Goal: Task Accomplishment & Management: Manage account settings

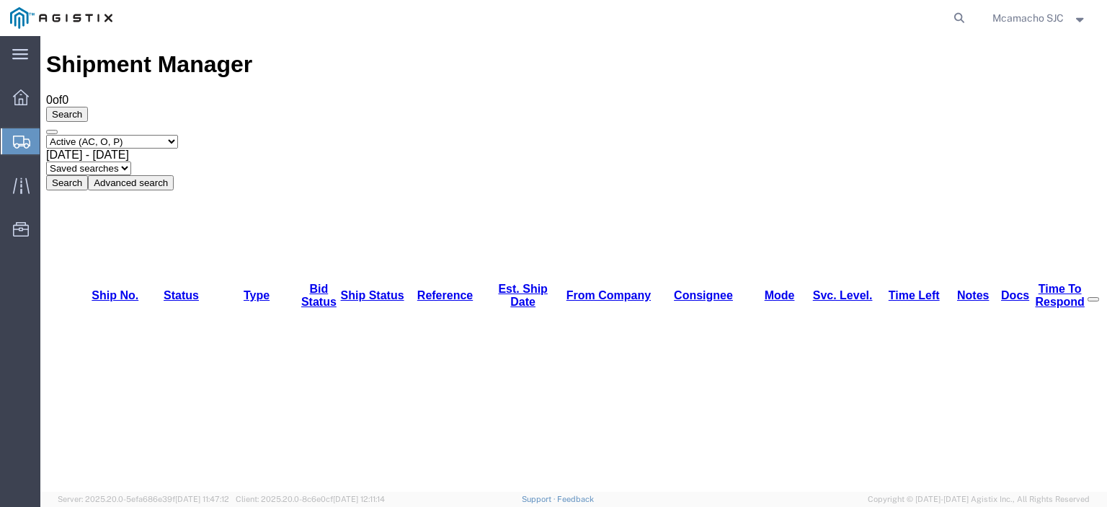
click at [161, 135] on select "Select status Active (AC, O, P) All Approved Awaiting Confirmation (AC) Booked …" at bounding box center [112, 142] width 132 height 14
select select "BOOK"
click at [46, 135] on select "Select status Active (AC, O, P) All Approved Awaiting Confirmation (AC) Booked …" at bounding box center [112, 142] width 132 height 14
click at [88, 175] on button "Search" at bounding box center [67, 182] width 42 height 15
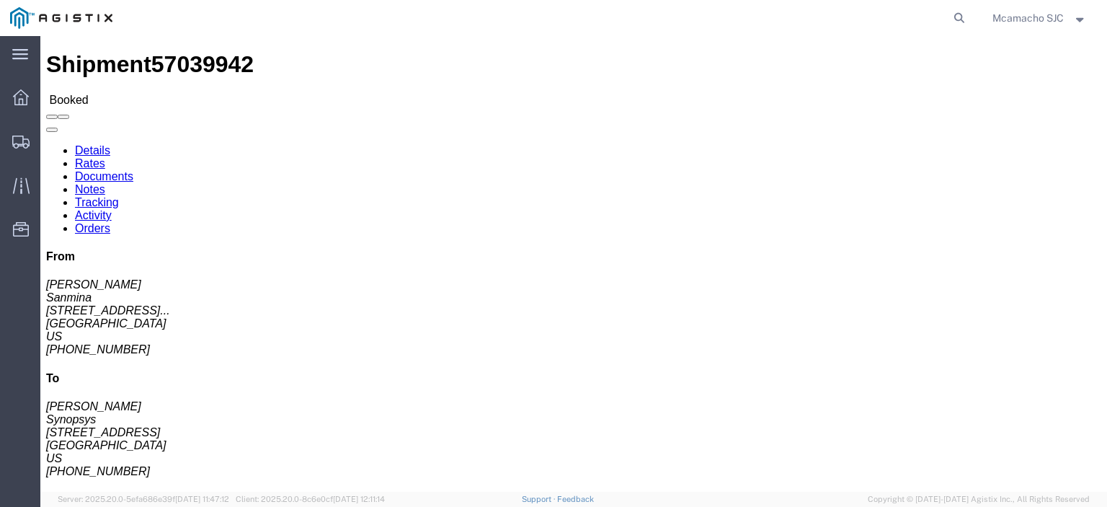
click link "Tracking"
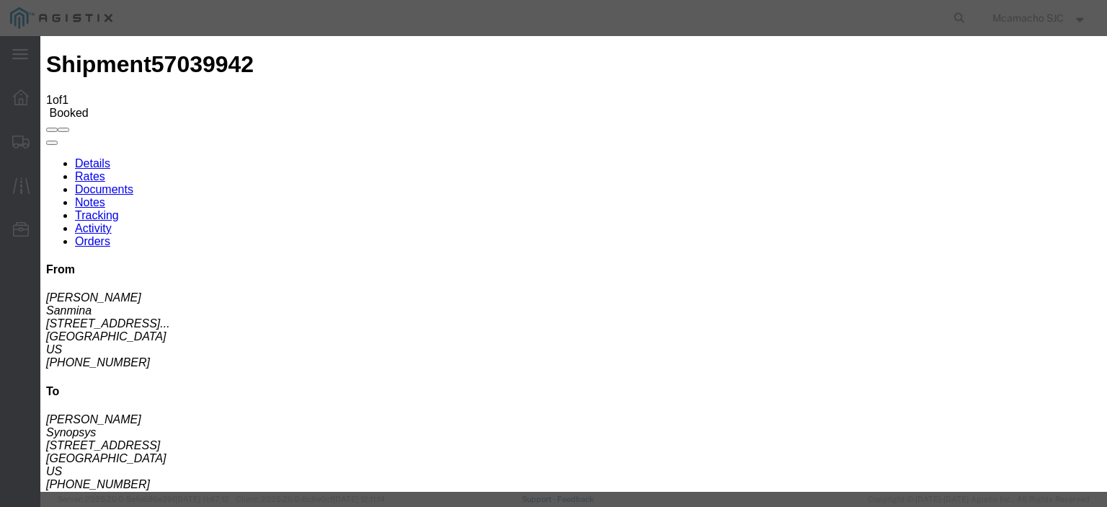
type input "[DATE]"
type input "4:00 PM"
type input "[DATE]"
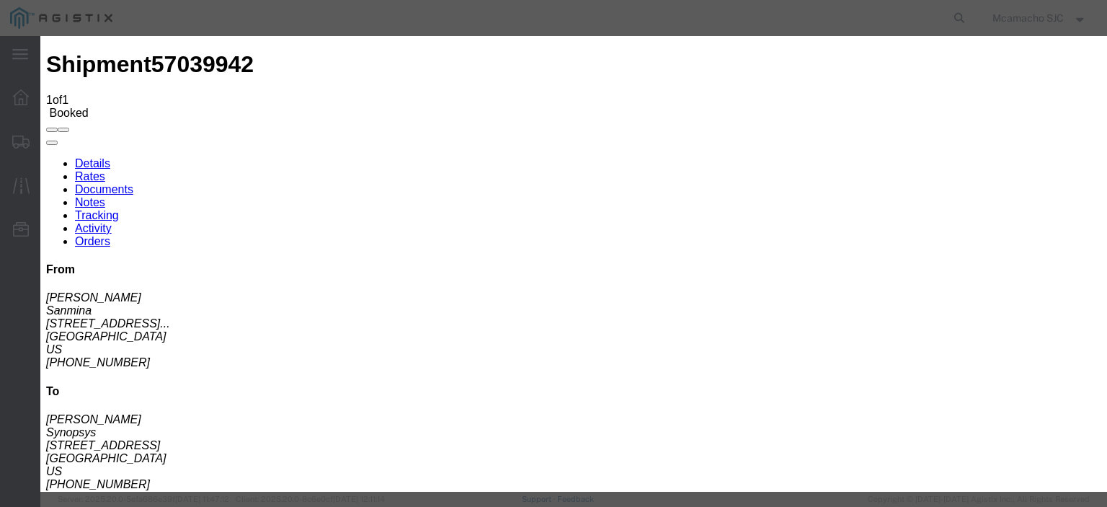
type input "3:30 PM"
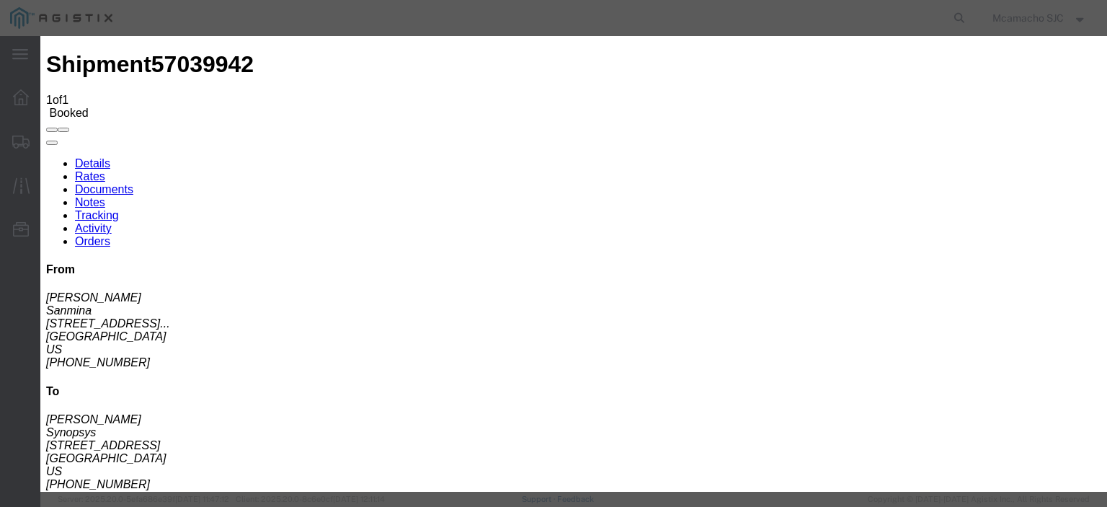
select select "DELIVRED"
type input "[DATE]"
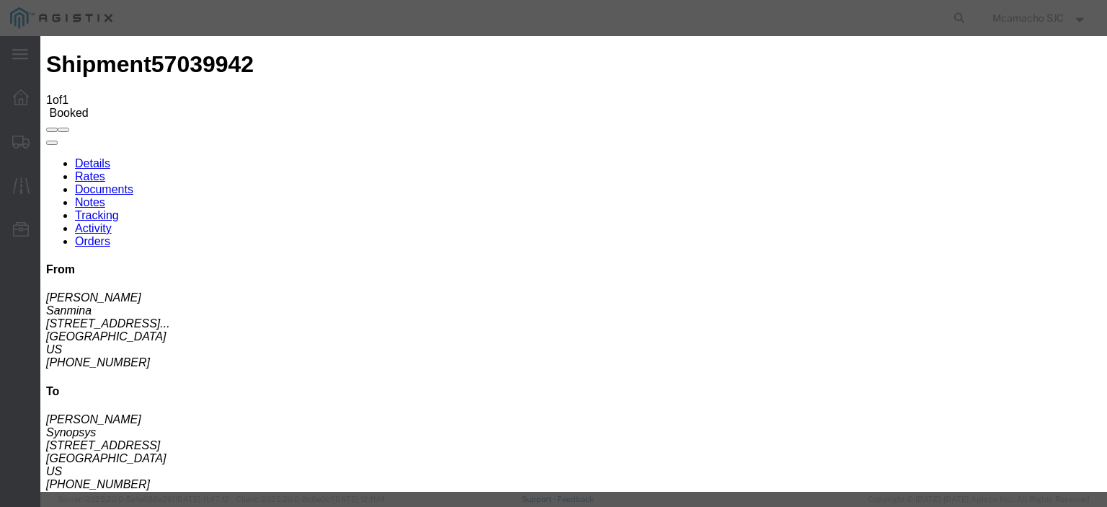
type input "V.DUYEN"
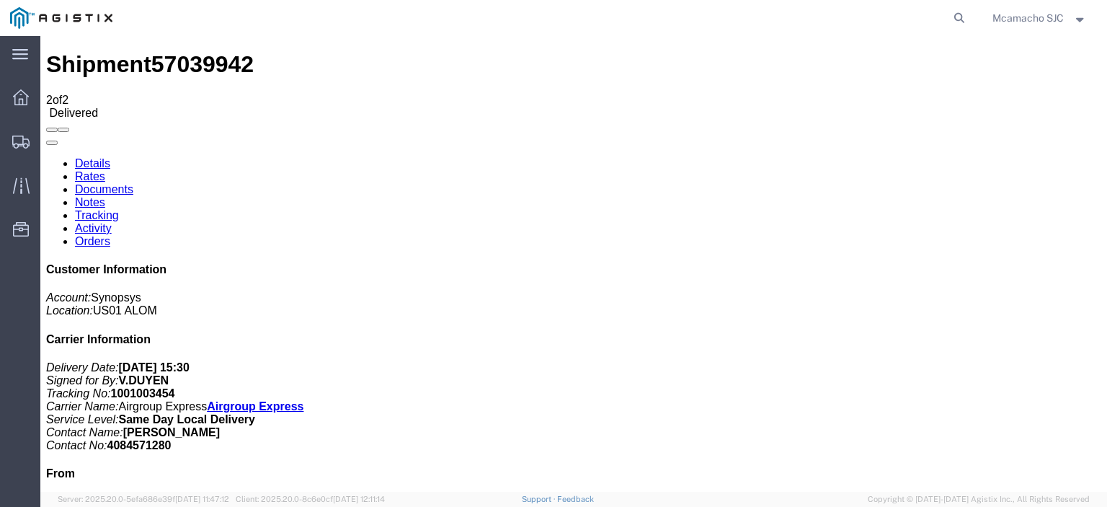
click at [133, 183] on link "Documents" at bounding box center [104, 189] width 58 height 12
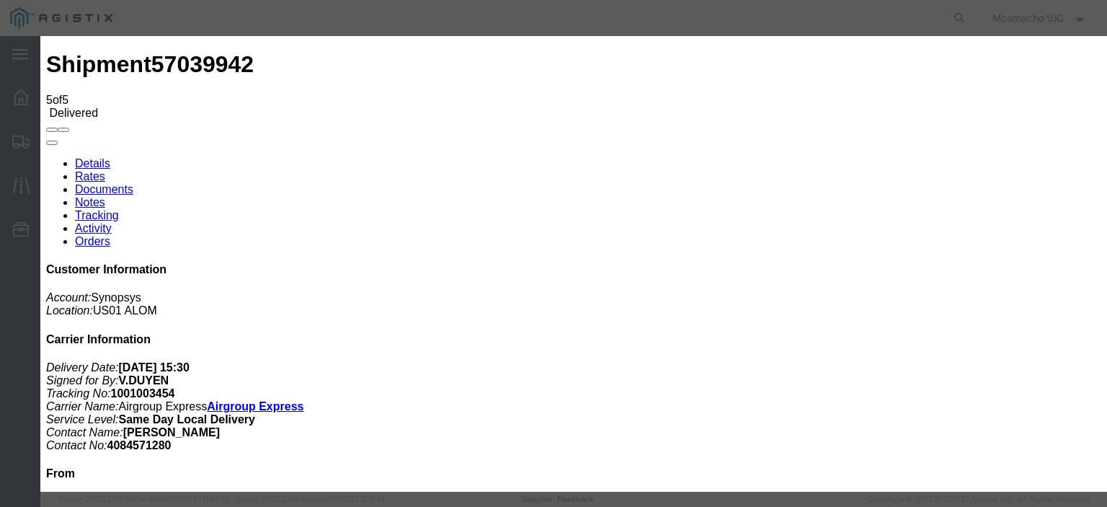
type input "C:\fakepath\1001003454 POD.pdf"
type input "AIRGROUP"
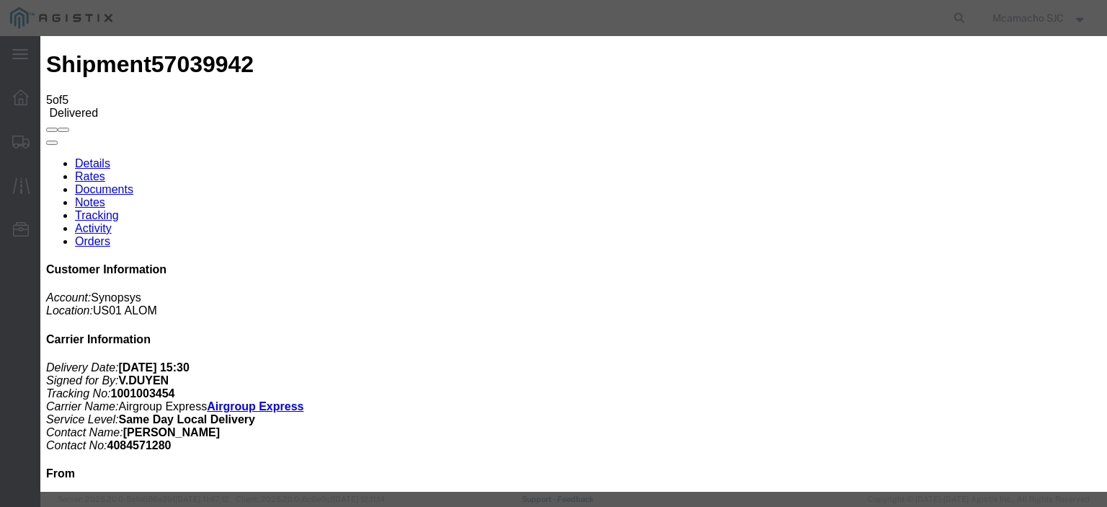
type input "POD"
select select "PROOF_OF_DELIVERY"
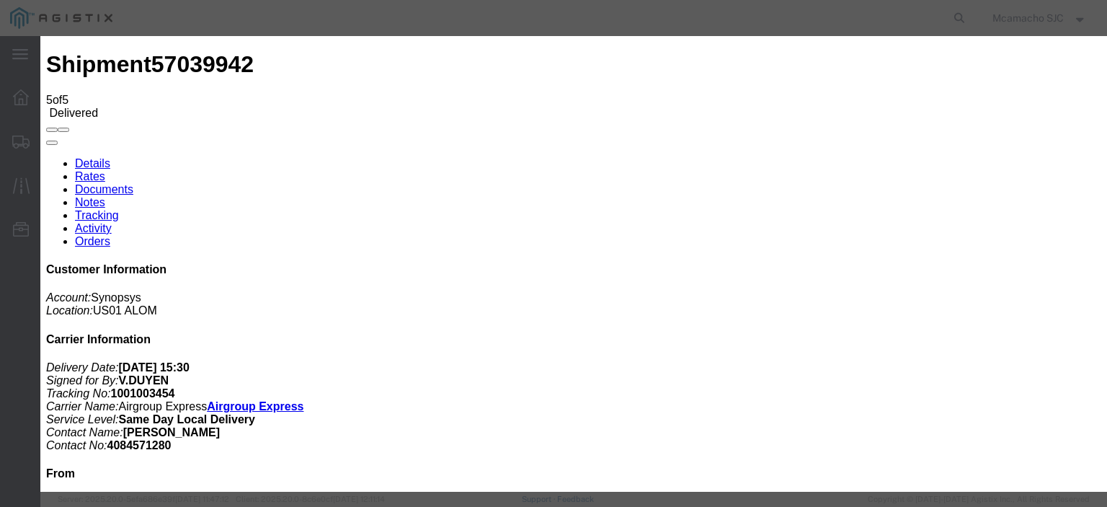
select select
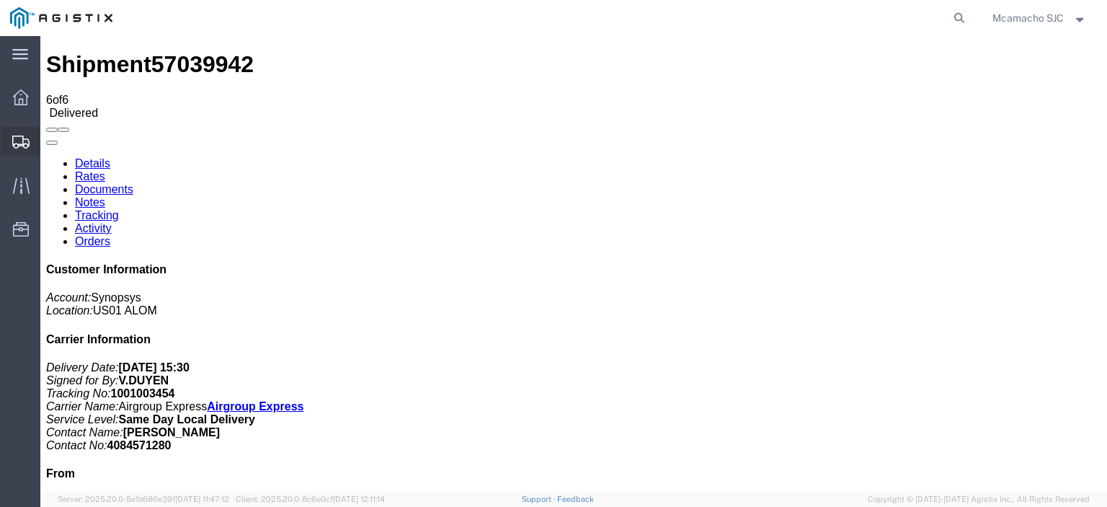
click at [50, 133] on span "Shipments" at bounding box center [45, 141] width 10 height 29
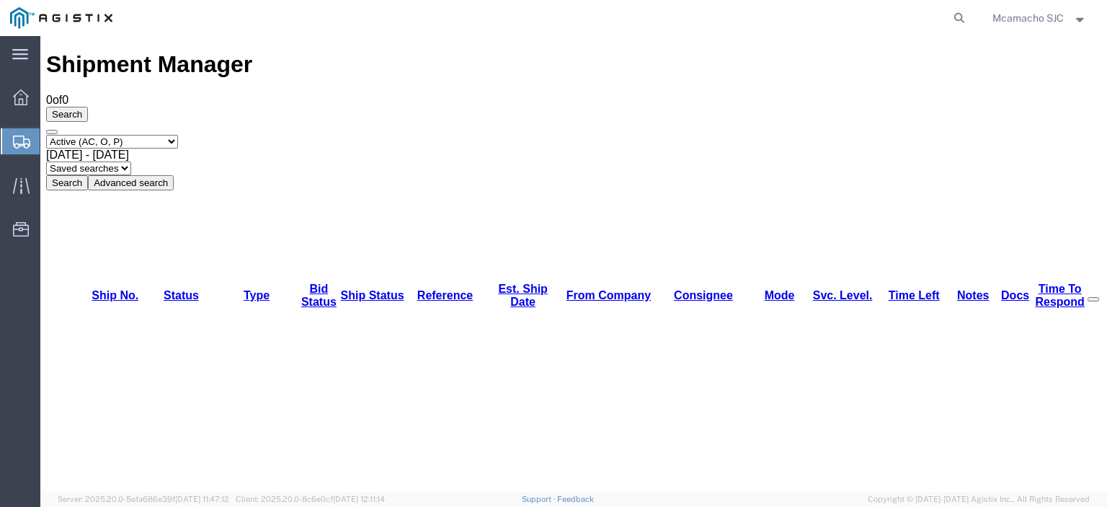
click at [106, 135] on select "Select status Active (AC, O, P) All Approved Awaiting Confirmation (AC) Booked …" at bounding box center [112, 142] width 132 height 14
click at [46, 135] on select "Select status Active (AC, O, P) All Approved Awaiting Confirmation (AC) Booked …" at bounding box center [112, 142] width 132 height 14
click at [116, 135] on select "Select status Active (AC, O, P) All Approved Awaiting Confirmation (AC) Booked …" at bounding box center [112, 142] width 132 height 14
select select "BOOK"
click at [46, 135] on select "Select status Active (AC, O, P) All Approved Awaiting Confirmation (AC) Booked …" at bounding box center [112, 142] width 132 height 14
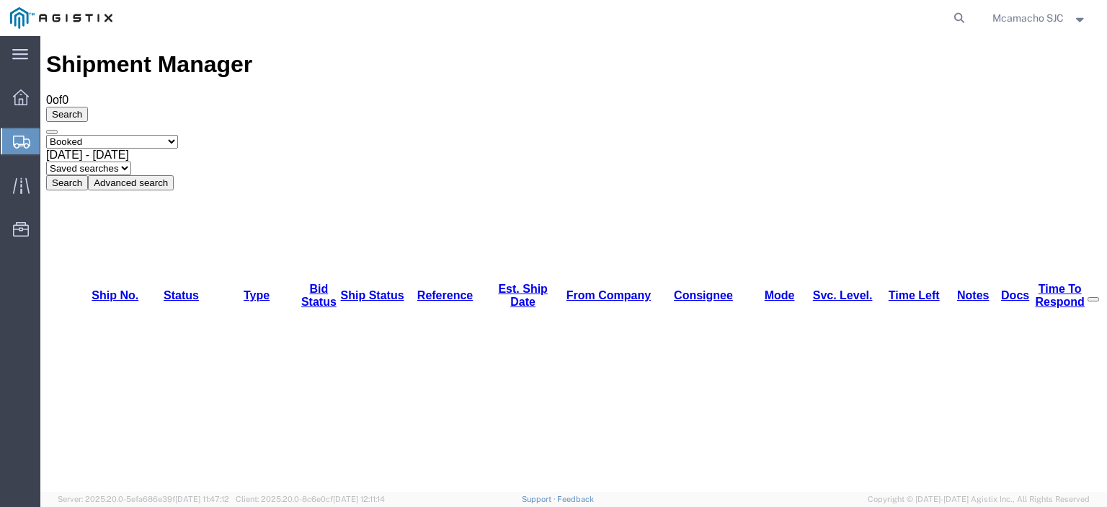
click at [88, 175] on button "Search" at bounding box center [67, 182] width 42 height 15
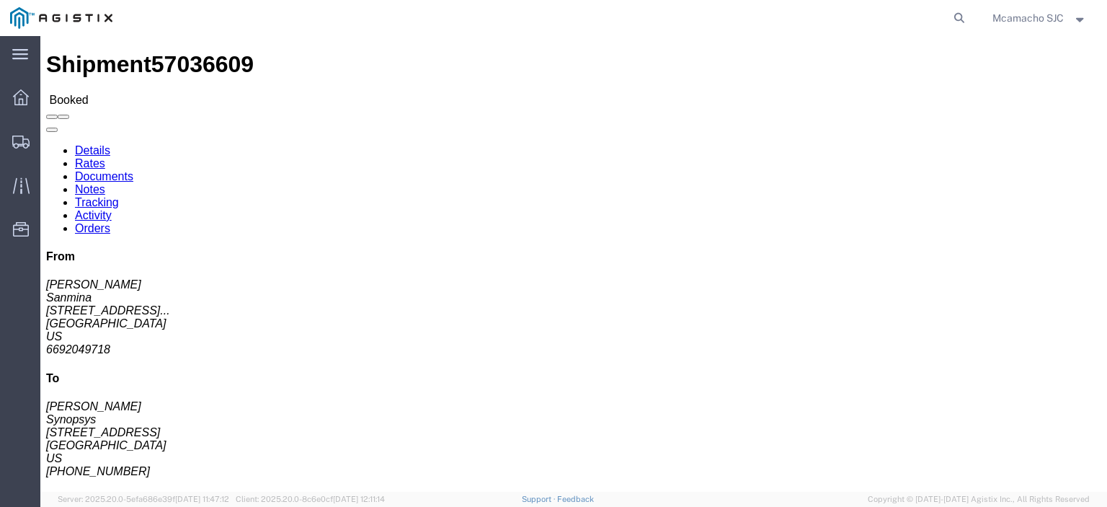
click link "Tracking"
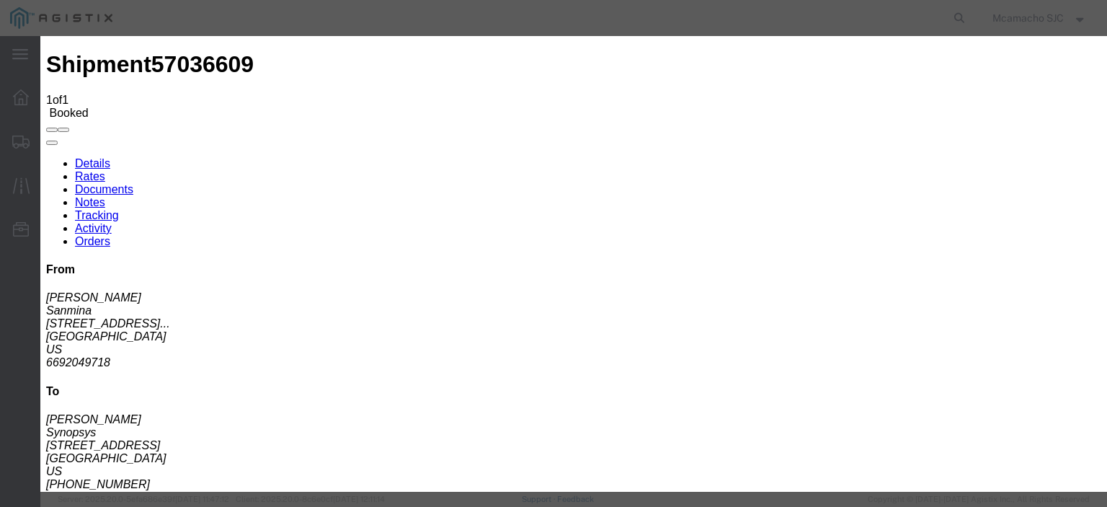
type input "[DATE]"
type input "4:00 PM"
type input "[DATE]"
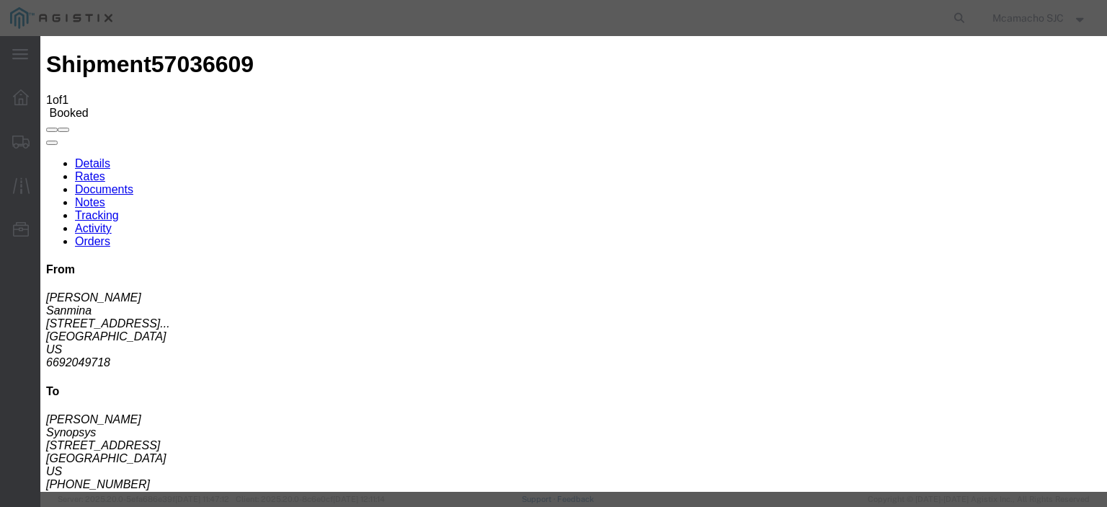
type input "3:29 PM"
select select "DELIVRED"
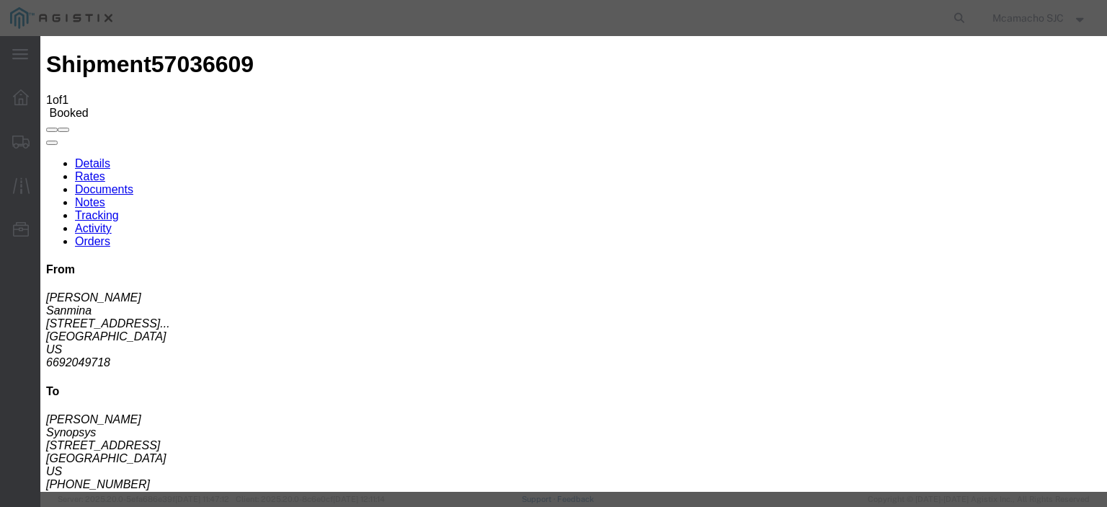
drag, startPoint x: 353, startPoint y: 261, endPoint x: 354, endPoint y: 254, distance: 7.2
type input "[DATE]"
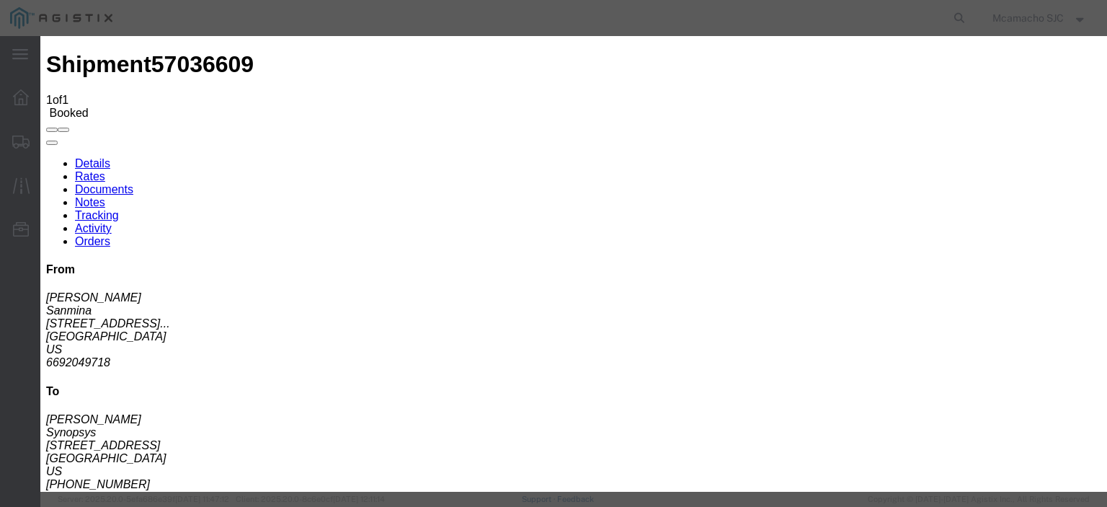
type input "V.DUYEN"
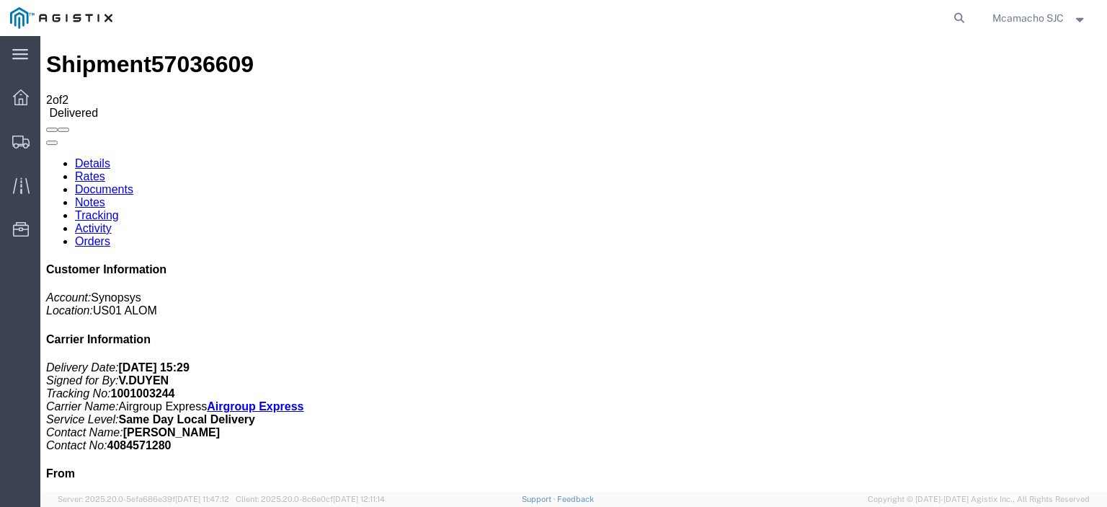
click at [133, 183] on link "Documents" at bounding box center [104, 189] width 58 height 12
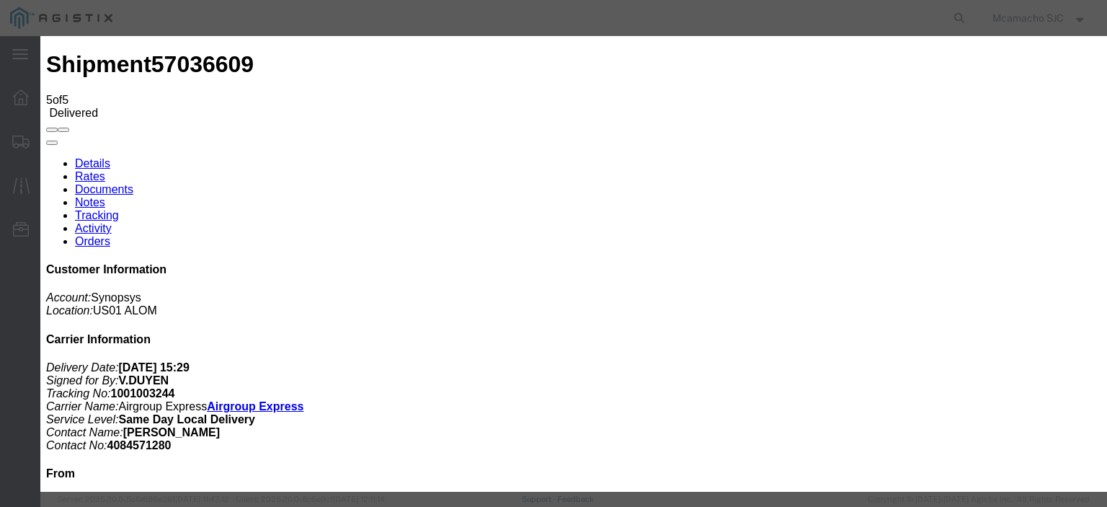
type input "C:\fakepath\1001003244 POD.pdf"
drag, startPoint x: 521, startPoint y: 154, endPoint x: 524, endPoint y: 161, distance: 8.4
type input "AIRGROUP"
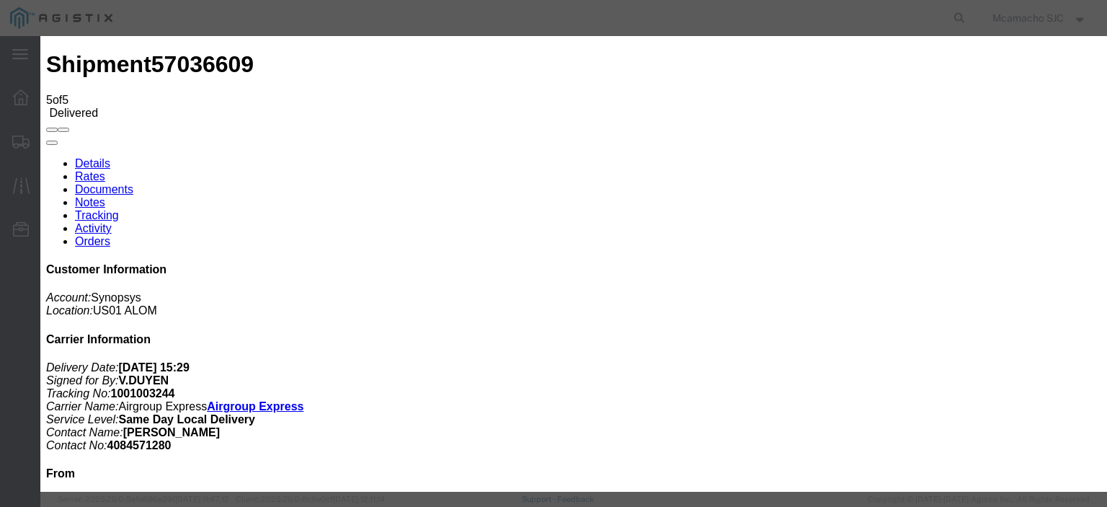
type input "POD"
drag, startPoint x: 863, startPoint y: 151, endPoint x: 870, endPoint y: 159, distance: 10.7
select select "PROOF_OF_DELIVERY"
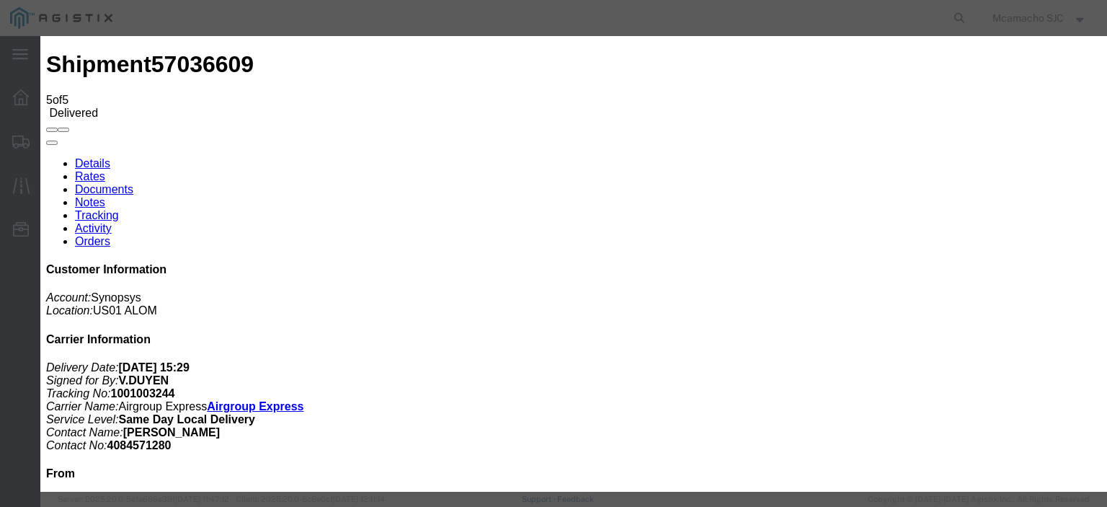
select select
